Goal: Task Accomplishment & Management: Manage account settings

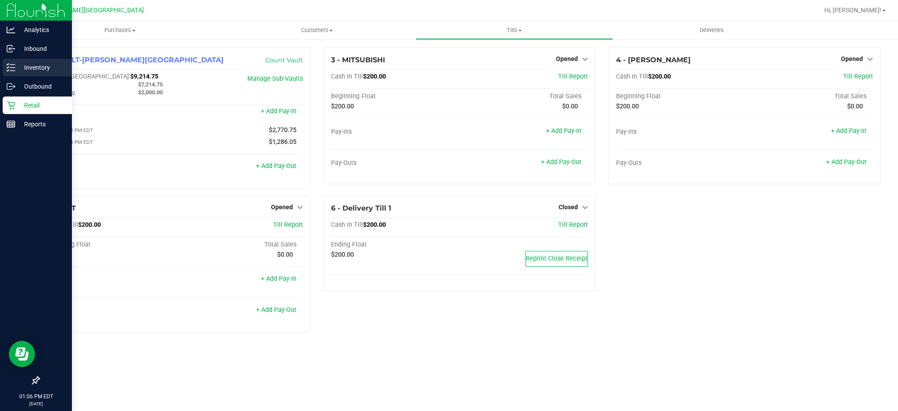
click at [40, 66] on p "Inventory" at bounding box center [41, 67] width 53 height 11
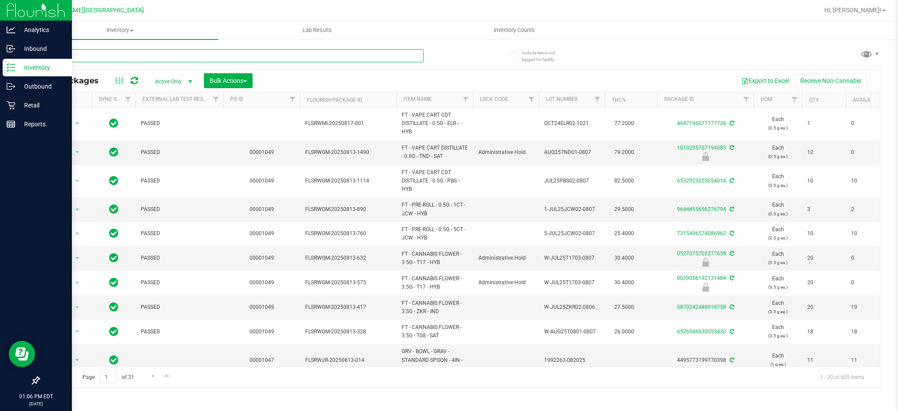
click at [149, 51] on input "text" at bounding box center [231, 55] width 385 height 13
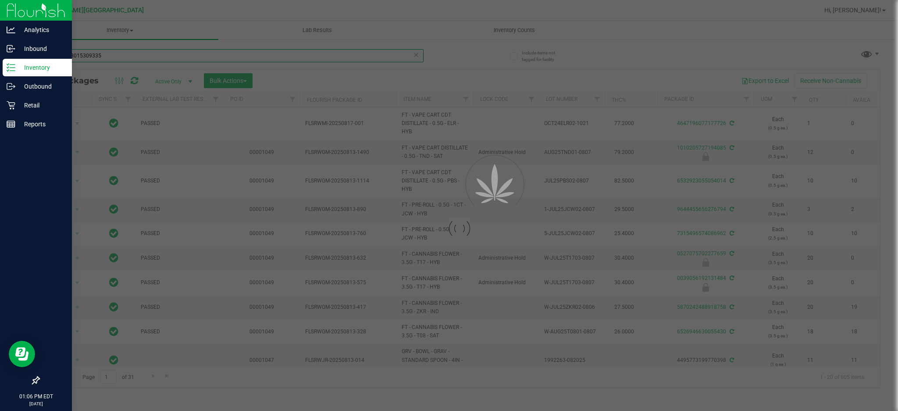
type input "3951258015309335"
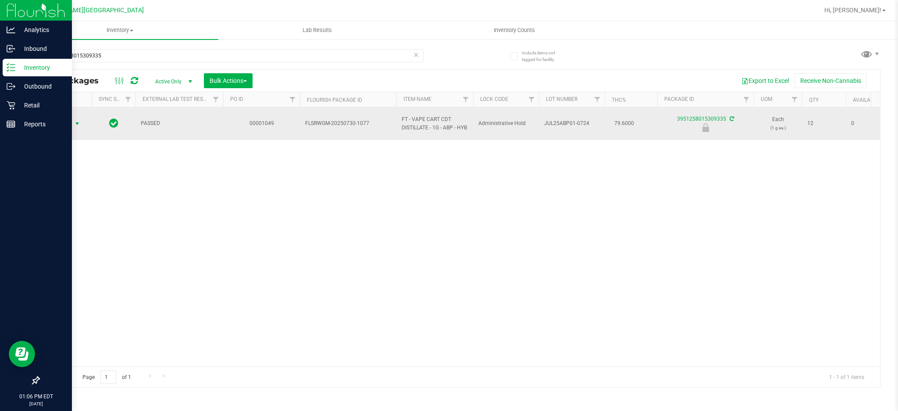
click at [71, 125] on span "Action" at bounding box center [60, 124] width 24 height 12
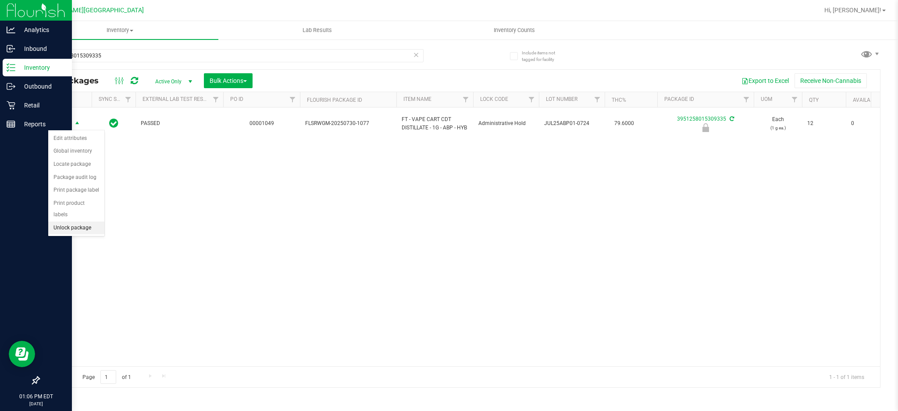
click at [78, 225] on li "Unlock package" at bounding box center [76, 227] width 56 height 13
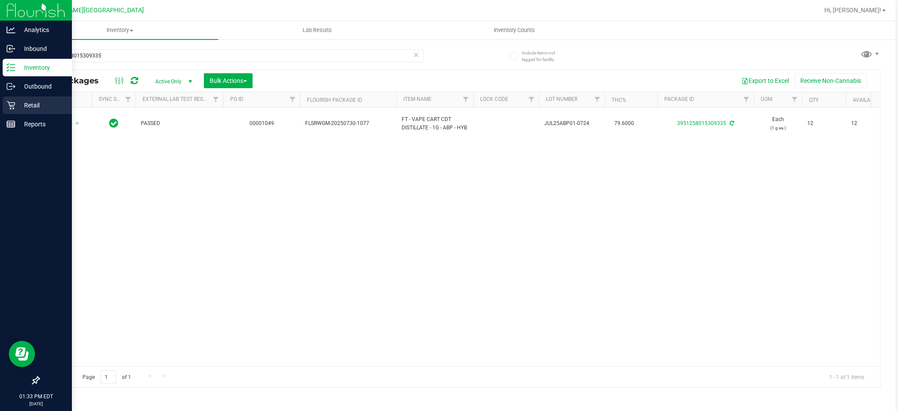
click at [16, 106] on p "Retail" at bounding box center [41, 105] width 53 height 11
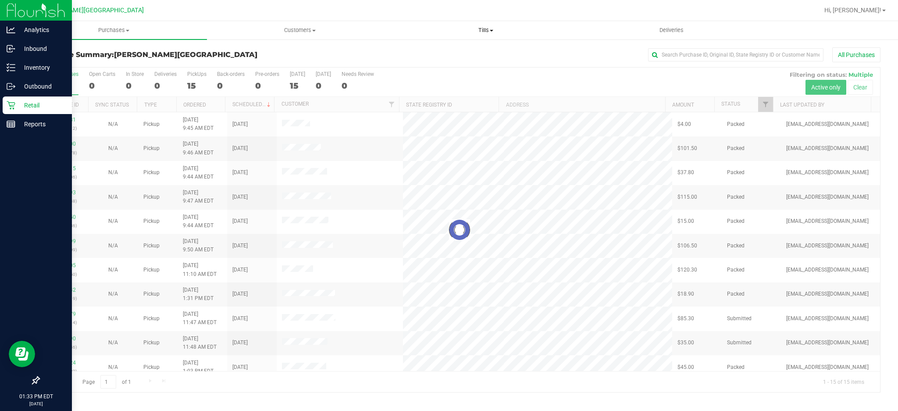
click at [489, 31] on span "Tills" at bounding box center [485, 30] width 185 height 8
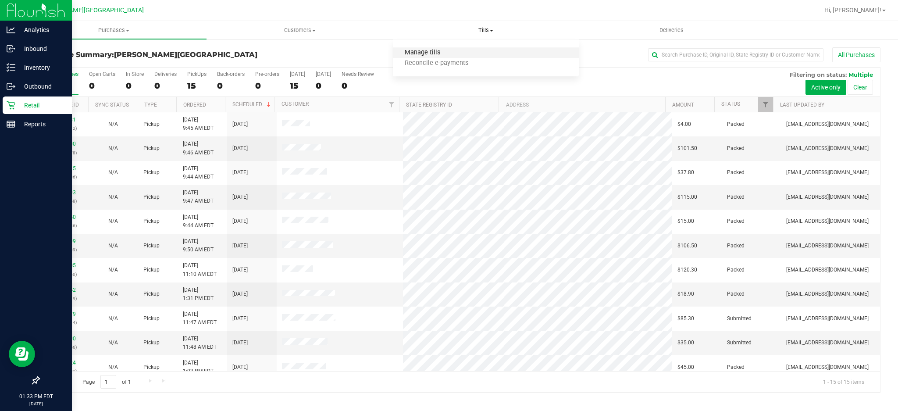
click at [421, 52] on span "Manage tills" at bounding box center [422, 52] width 59 height 7
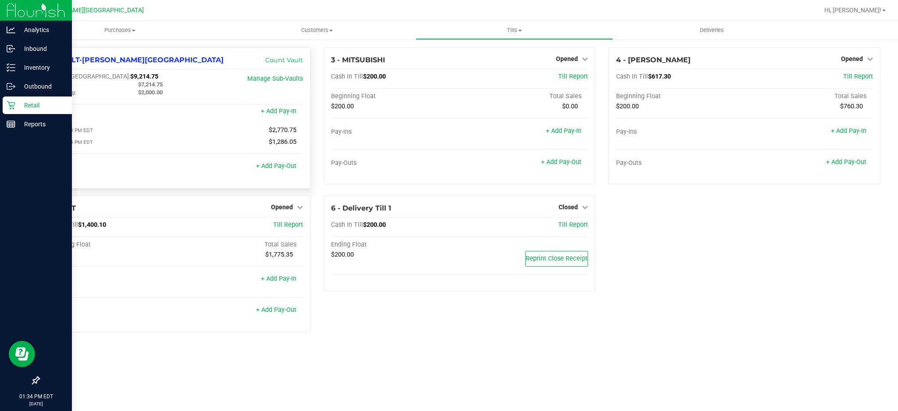
drag, startPoint x: 168, startPoint y: 84, endPoint x: 131, endPoint y: 83, distance: 36.4
click at [132, 83] on div "$7,214.75" at bounding box center [178, 85] width 92 height 8
drag, startPoint x: 143, startPoint y: 80, endPoint x: 141, endPoint y: 87, distance: 7.8
click at [133, 87] on div "$7,214.75" at bounding box center [178, 85] width 92 height 8
drag, startPoint x: 167, startPoint y: 86, endPoint x: 136, endPoint y: 85, distance: 30.7
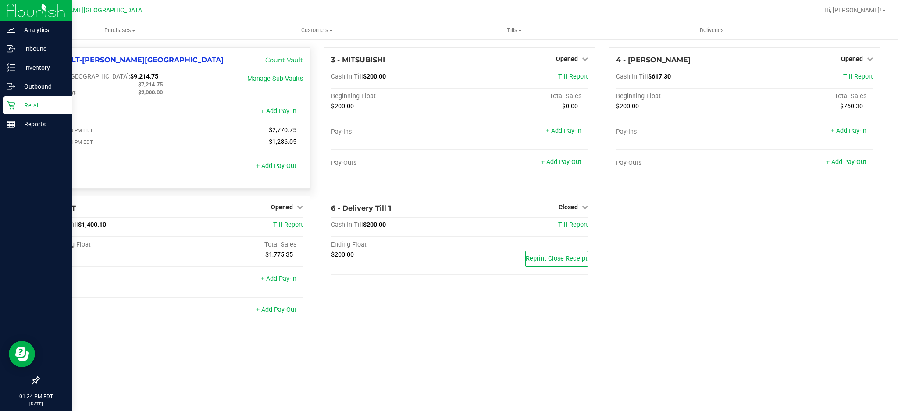
click at [136, 85] on div "$7,214.75" at bounding box center [178, 85] width 92 height 8
copy span "$7,214.75"
drag, startPoint x: 123, startPoint y: 76, endPoint x: 86, endPoint y: 76, distance: 37.7
click at [86, 76] on div "Cash In Vault: $9,214.75" at bounding box center [131, 77] width 171 height 8
copy span "$9,214.75"
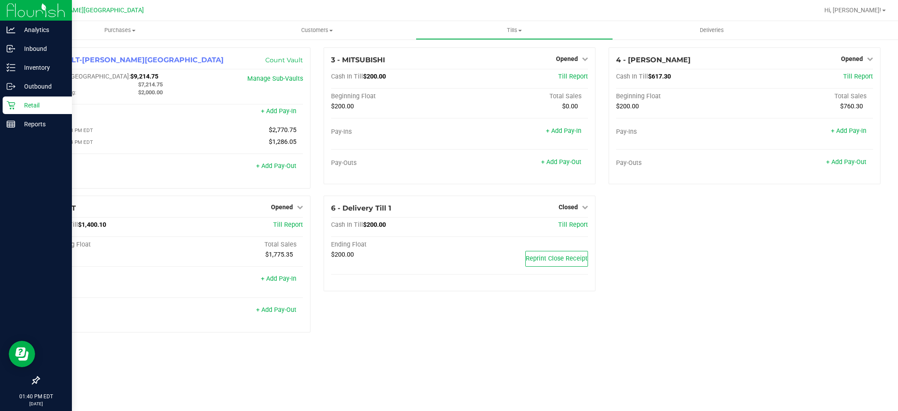
click at [32, 101] on p "Retail" at bounding box center [41, 105] width 53 height 11
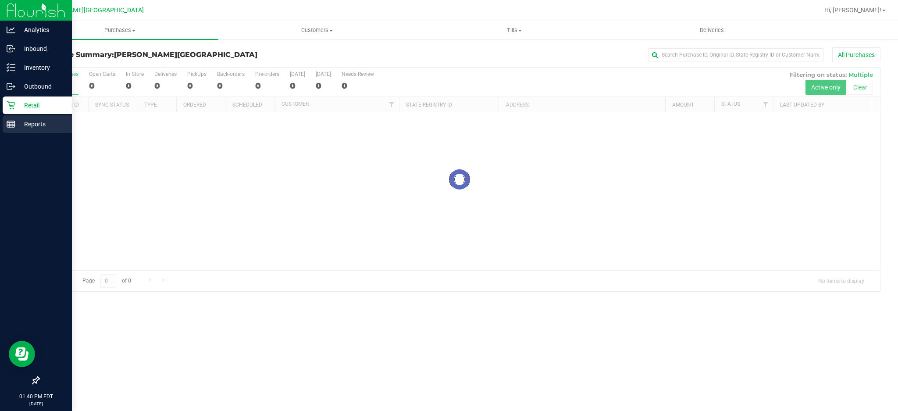
click at [38, 128] on p "Reports" at bounding box center [41, 124] width 53 height 11
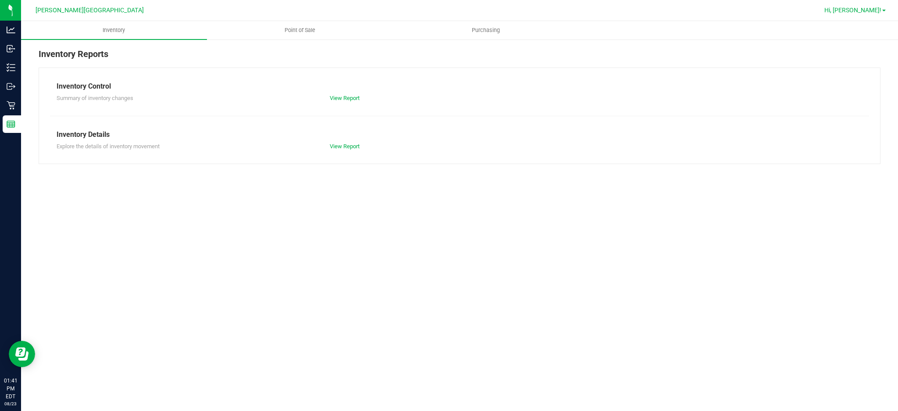
click at [884, 7] on link "Hi, [PERSON_NAME]!" at bounding box center [855, 10] width 68 height 9
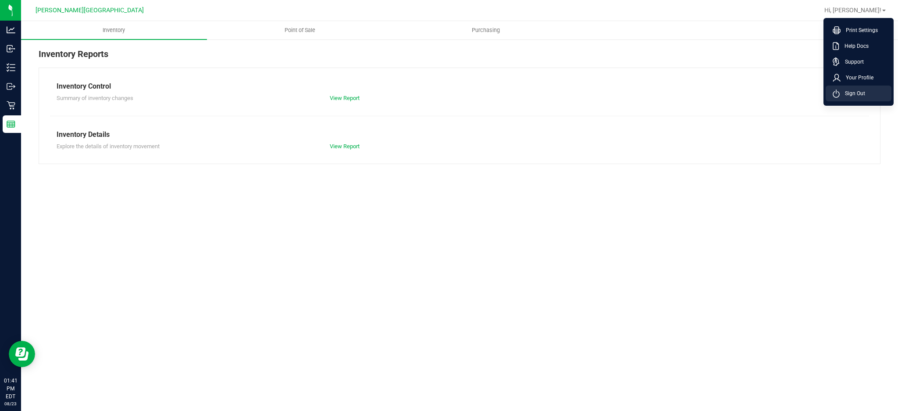
click at [841, 93] on span "Sign Out" at bounding box center [852, 93] width 25 height 9
